Goal: Check status

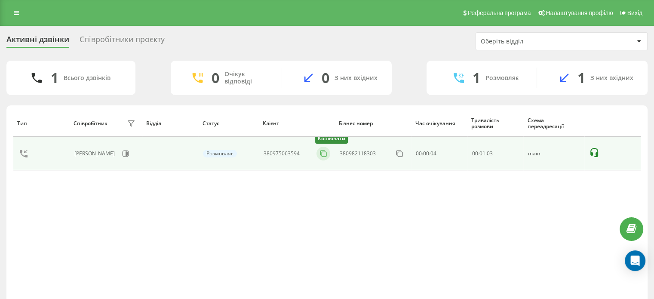
click at [323, 155] on icon at bounding box center [323, 153] width 9 height 9
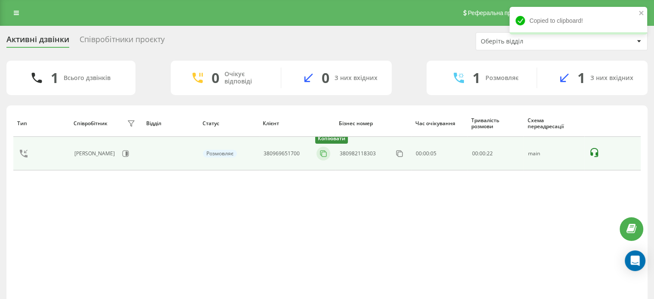
click at [321, 155] on icon at bounding box center [323, 153] width 9 height 9
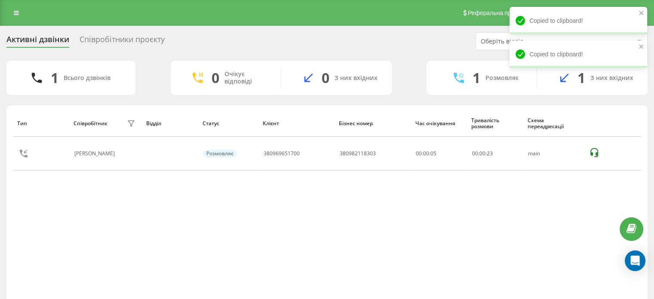
click at [469, 252] on div "Тип Співробітник фільтру Відділ Статус Клієнт Бізнес номер Час очікування Трива…" at bounding box center [326, 207] width 627 height 194
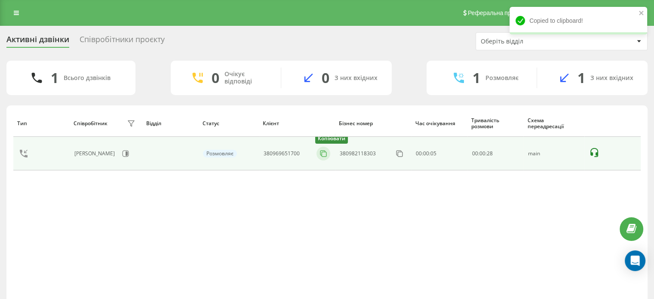
click at [326, 157] on icon at bounding box center [323, 153] width 9 height 9
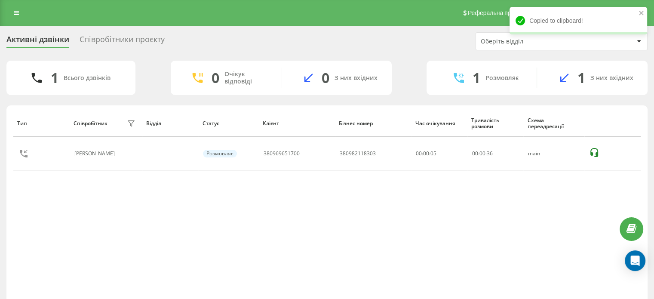
click at [422, 210] on div "Тип Співробітник фільтру Відділ Статус Клієнт Бізнес номер Час очікування Трива…" at bounding box center [326, 207] width 627 height 194
click at [398, 39] on div "Активні дзвінки Співробітники проєкту Оберіть відділ" at bounding box center [326, 41] width 641 height 18
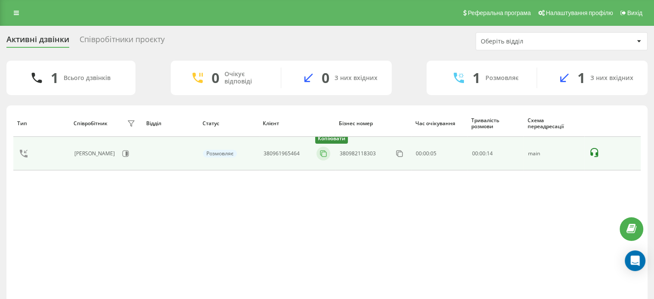
click at [325, 154] on icon at bounding box center [323, 153] width 9 height 9
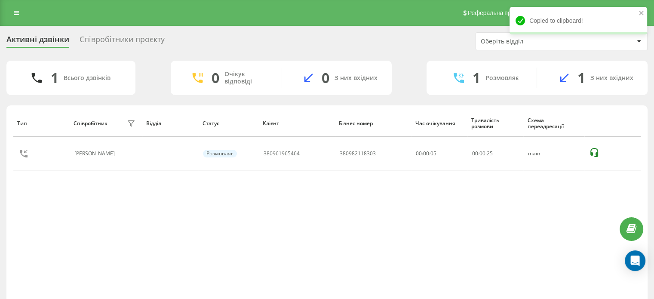
click at [328, 209] on div "Тип Співробітник фільтру Відділ Статус Клієнт Бізнес номер Час очікування Трива…" at bounding box center [326, 207] width 627 height 194
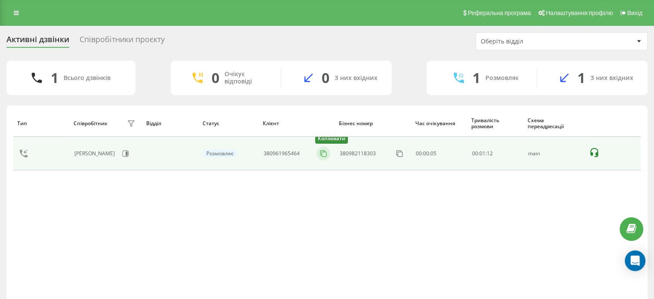
click at [321, 156] on icon at bounding box center [323, 153] width 9 height 9
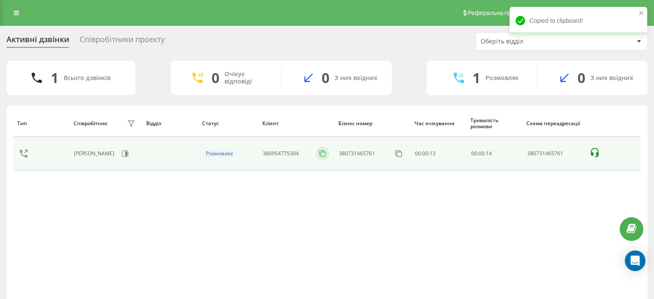
click at [321, 155] on rect at bounding box center [323, 154] width 5 height 5
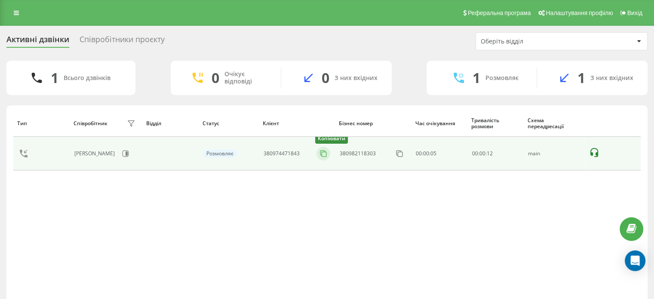
click at [323, 156] on rect at bounding box center [323, 154] width 5 height 5
click at [324, 154] on icon at bounding box center [323, 153] width 9 height 9
click at [326, 153] on icon at bounding box center [323, 153] width 9 height 9
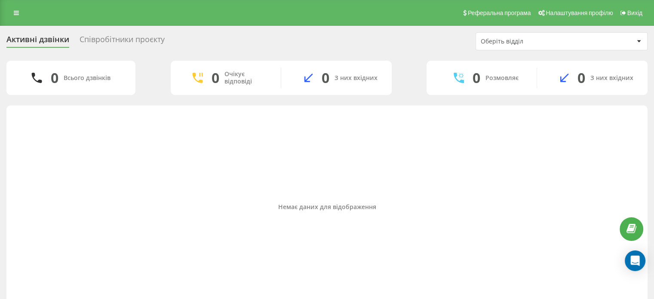
click at [566, 181] on div "Немає даних для відображення" at bounding box center [326, 207] width 627 height 194
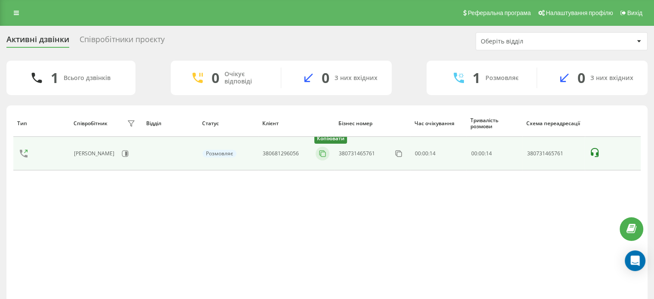
click at [321, 156] on rect at bounding box center [323, 154] width 5 height 5
